Goal: Task Accomplishment & Management: Use online tool/utility

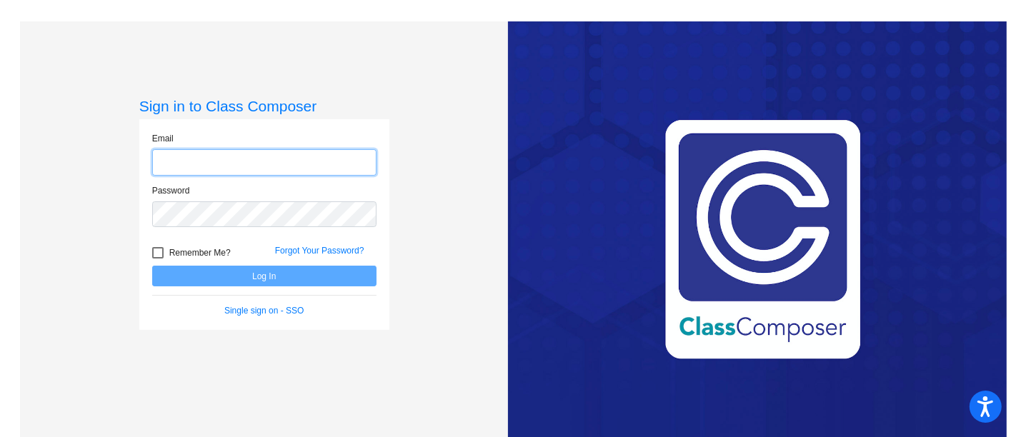
click at [217, 158] on input "email" at bounding box center [264, 162] width 224 height 26
type input "[EMAIL_ADDRESS][PERSON_NAME][PERSON_NAME][DOMAIN_NAME]"
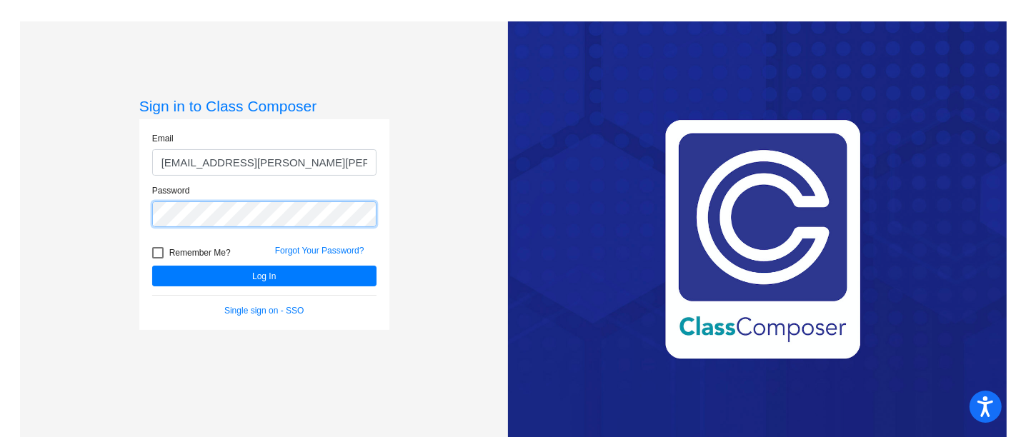
click at [152, 266] on button "Log In" at bounding box center [264, 276] width 224 height 21
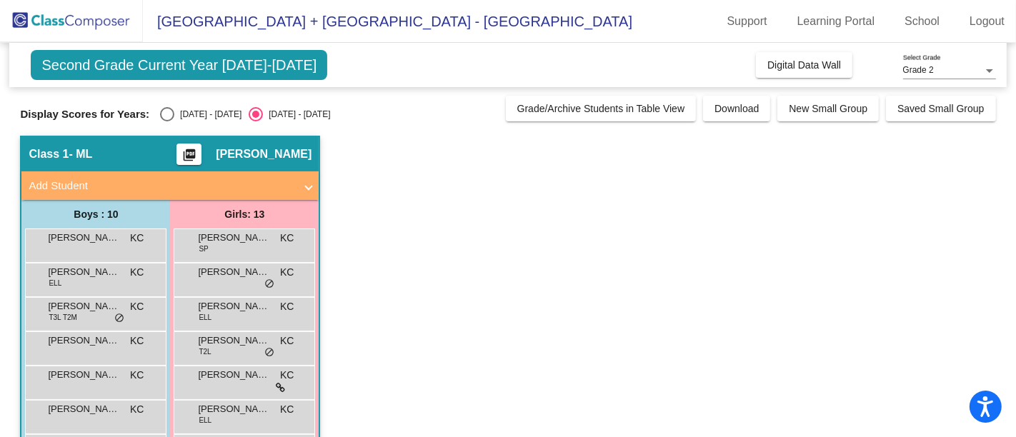
click at [165, 116] on div "Select an option" at bounding box center [167, 114] width 14 height 14
click at [167, 122] on input "[DATE] - [DATE]" at bounding box center [167, 122] width 1 height 1
radio input "true"
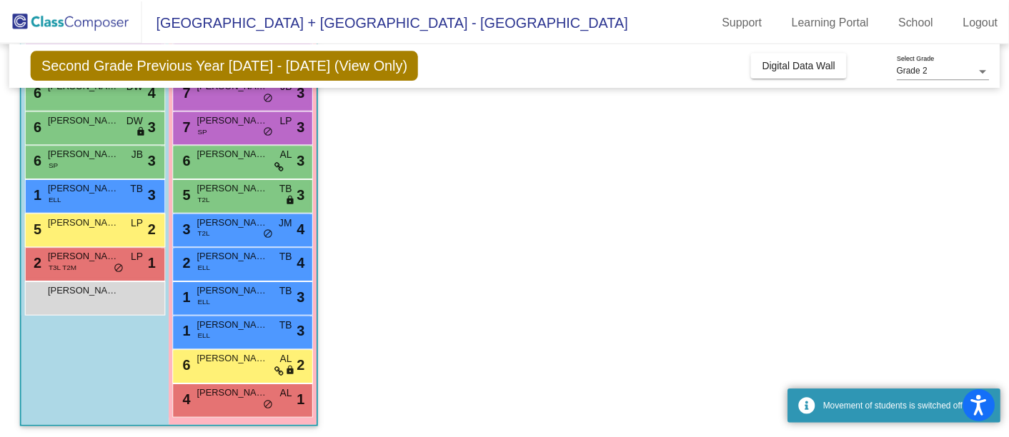
scroll to position [259, 0]
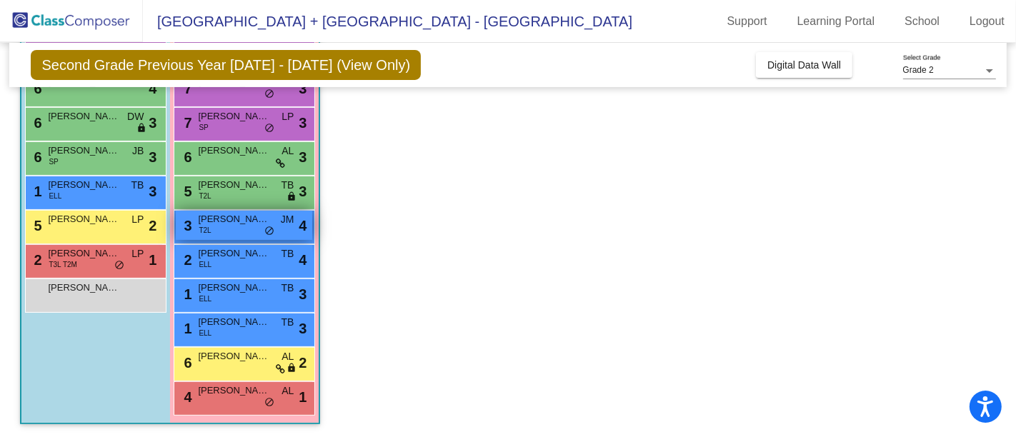
click at [206, 222] on span "[PERSON_NAME]" at bounding box center [233, 219] width 71 height 14
